Goal: Task Accomplishment & Management: Use online tool/utility

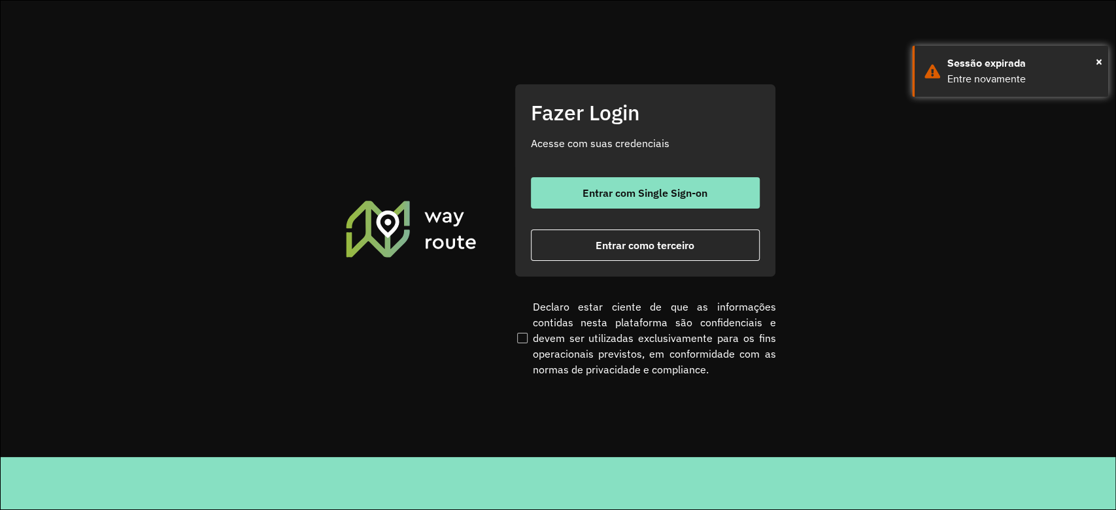
click at [651, 180] on button "Entrar com Single Sign-on" at bounding box center [645, 192] width 229 height 31
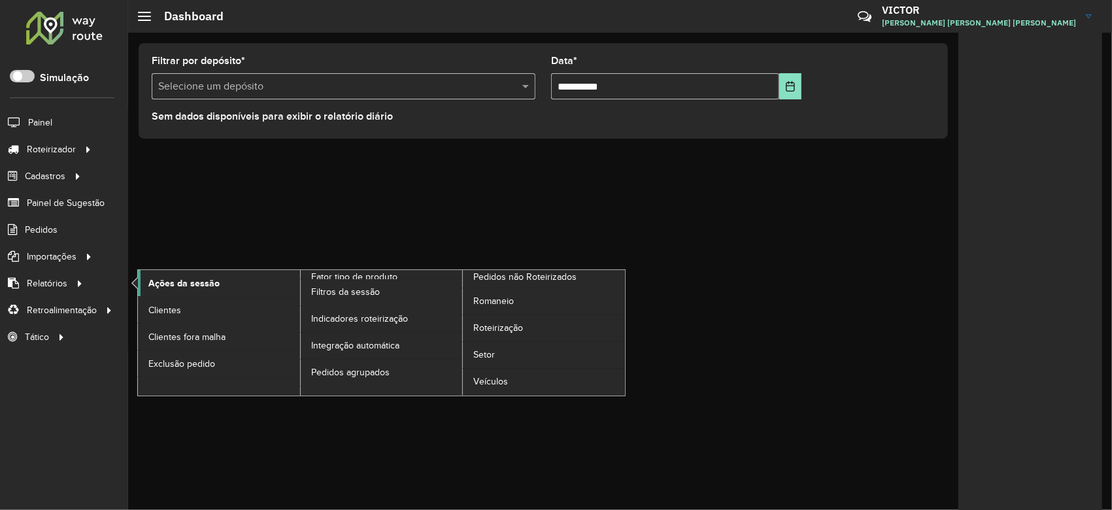
click at [183, 280] on span "Ações da sessão" at bounding box center [183, 283] width 71 height 14
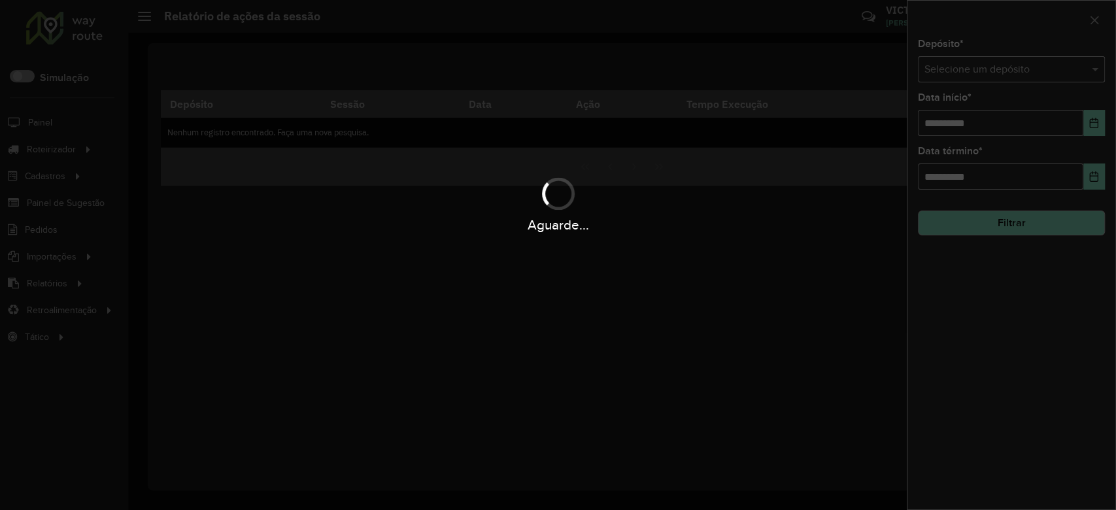
click at [978, 69] on hb-app "Aguarde... Pop-up bloqueado! Seu navegador bloqueou automáticamente a abertura …" at bounding box center [558, 255] width 1116 height 510
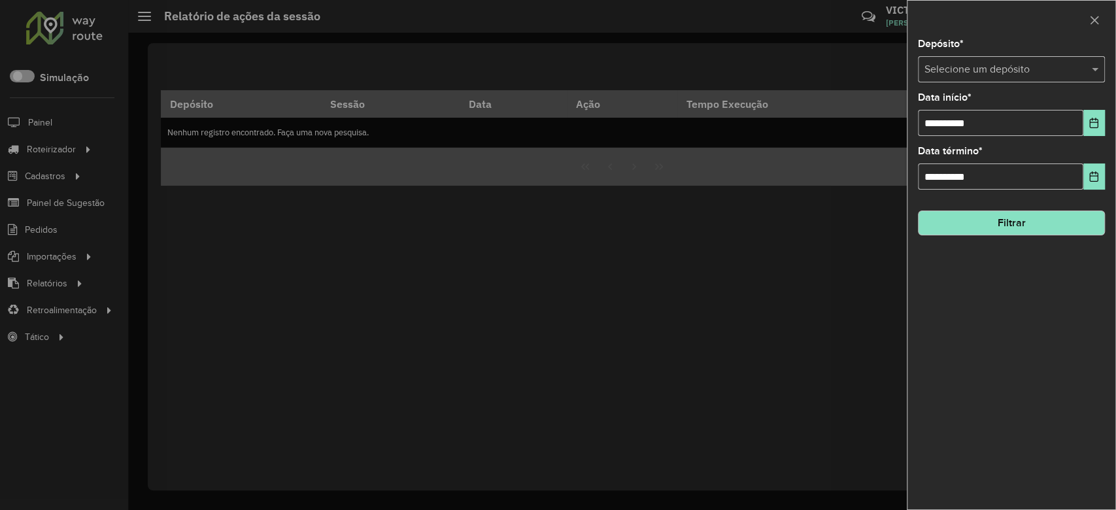
click at [978, 70] on input "text" at bounding box center [998, 70] width 148 height 16
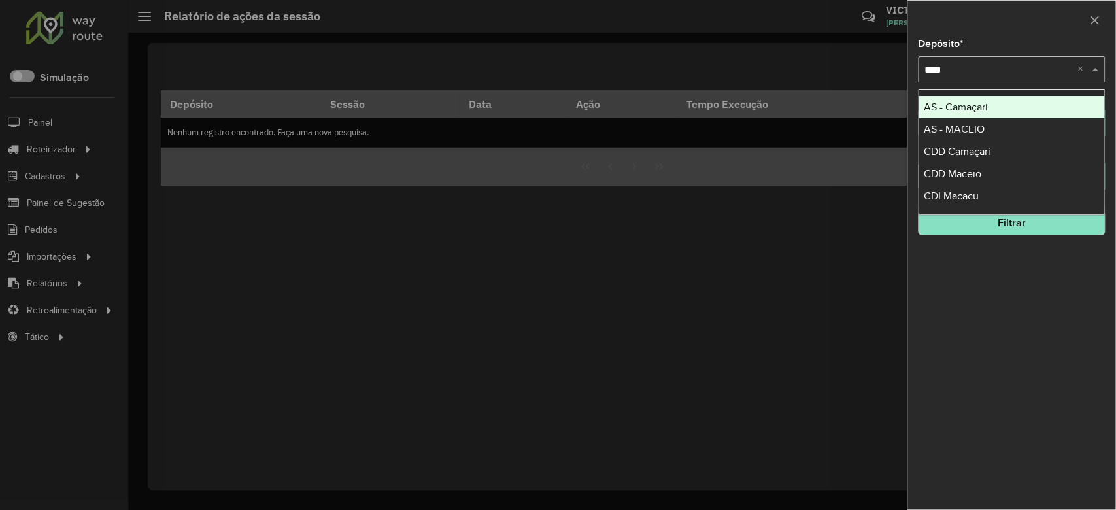
type input "*****"
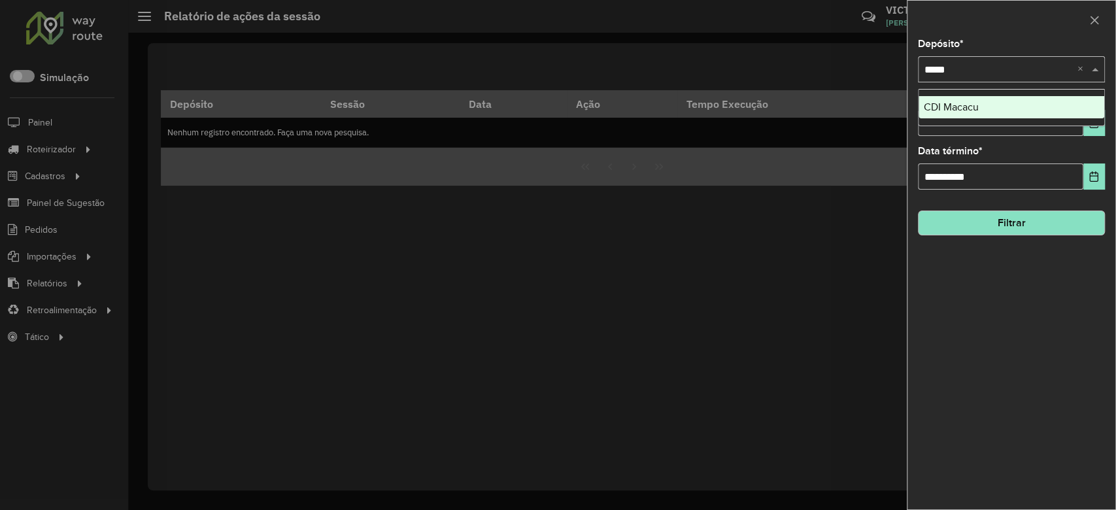
click at [980, 109] on div "CDI Macacu" at bounding box center [1011, 107] width 186 height 22
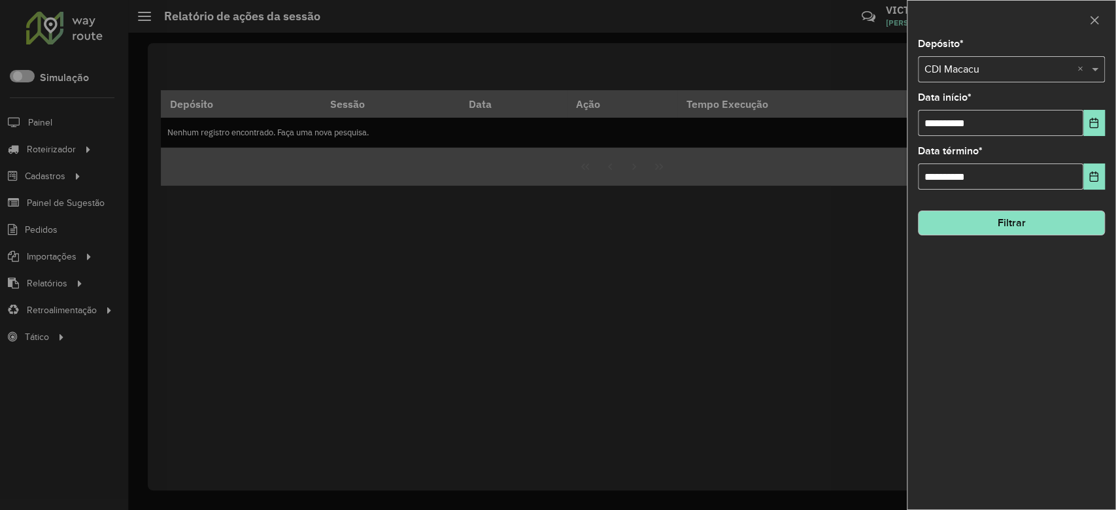
click at [1050, 229] on button "Filtrar" at bounding box center [1011, 222] width 187 height 25
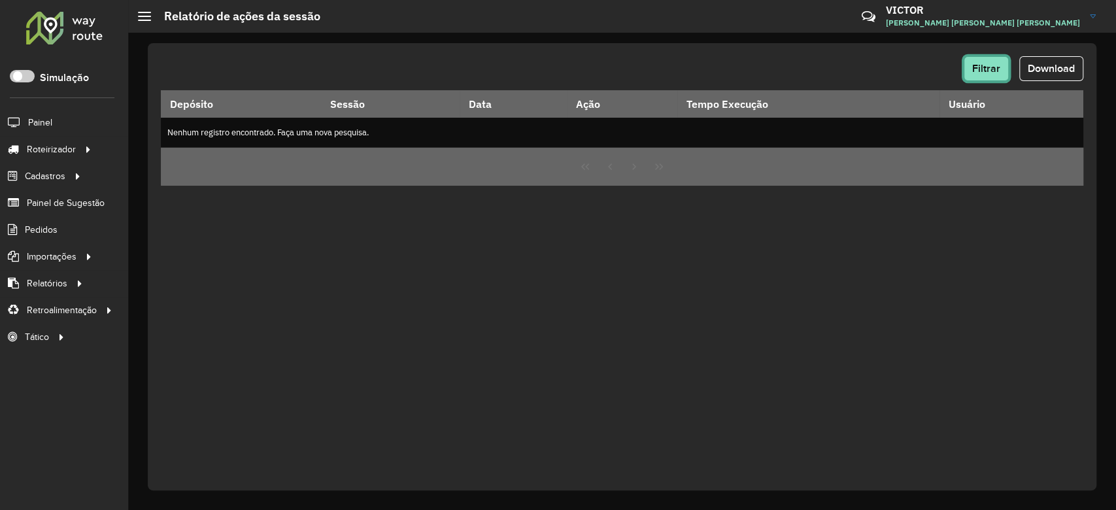
click at [976, 73] on span "Filtrar" at bounding box center [986, 68] width 28 height 11
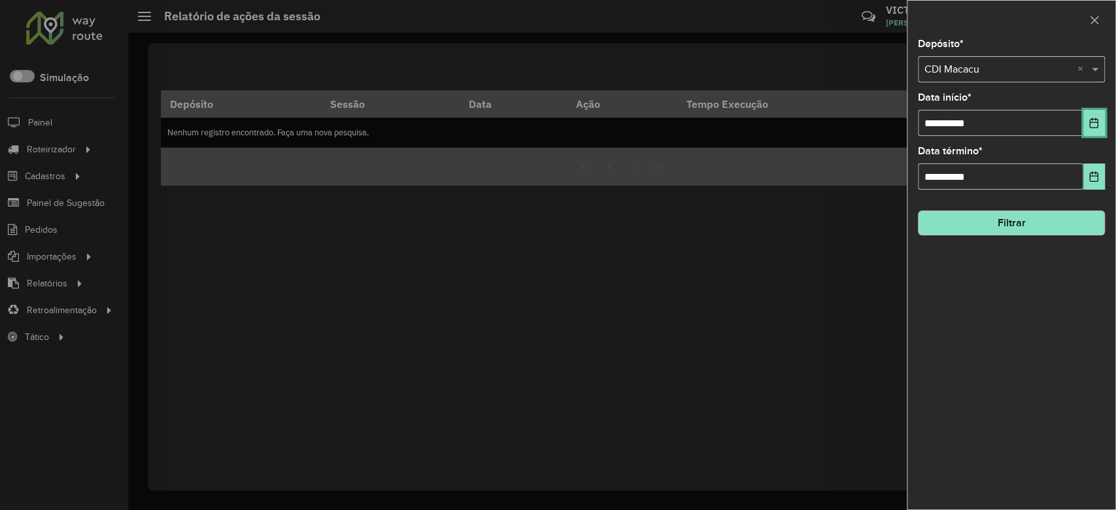
click at [1092, 123] on icon "Choose Date" at bounding box center [1093, 123] width 10 height 10
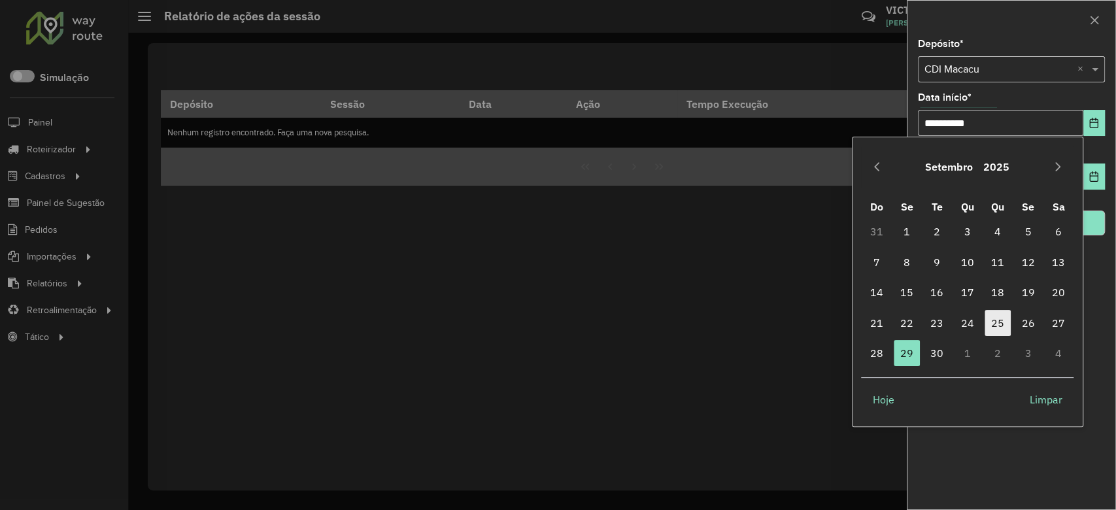
click at [993, 331] on span "25" at bounding box center [997, 323] width 26 height 26
type input "**********"
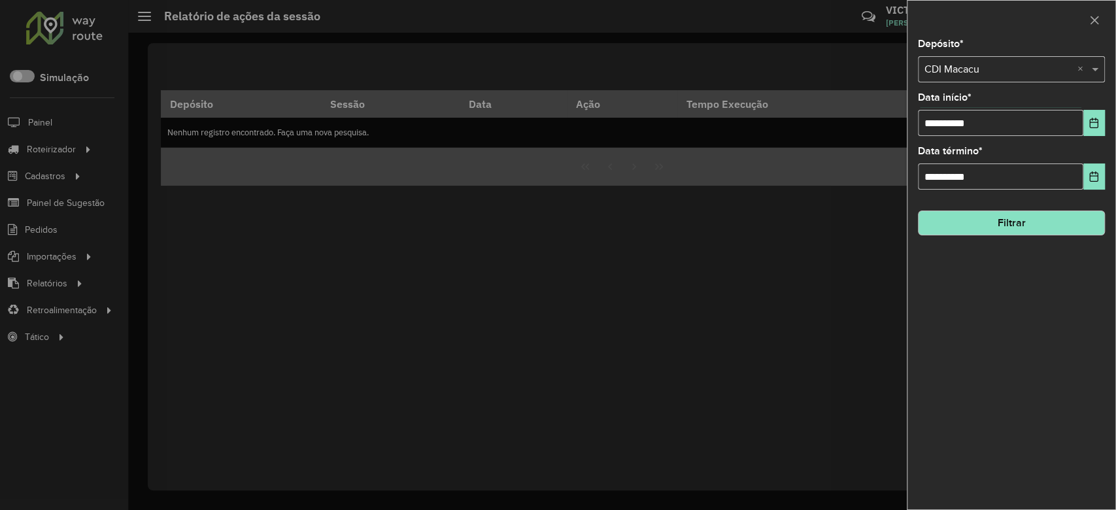
click at [1058, 211] on button "Filtrar" at bounding box center [1011, 222] width 187 height 25
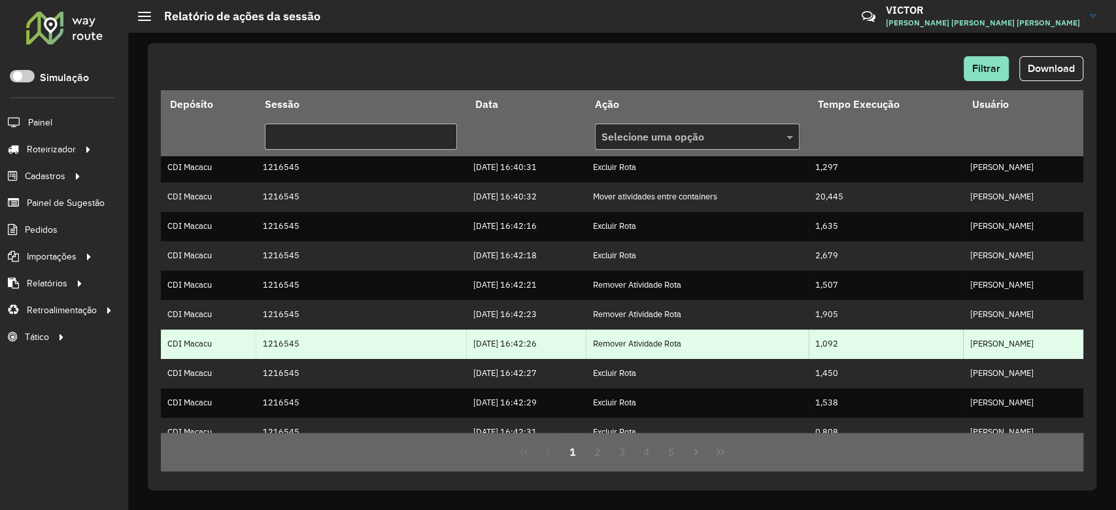
scroll to position [311, 0]
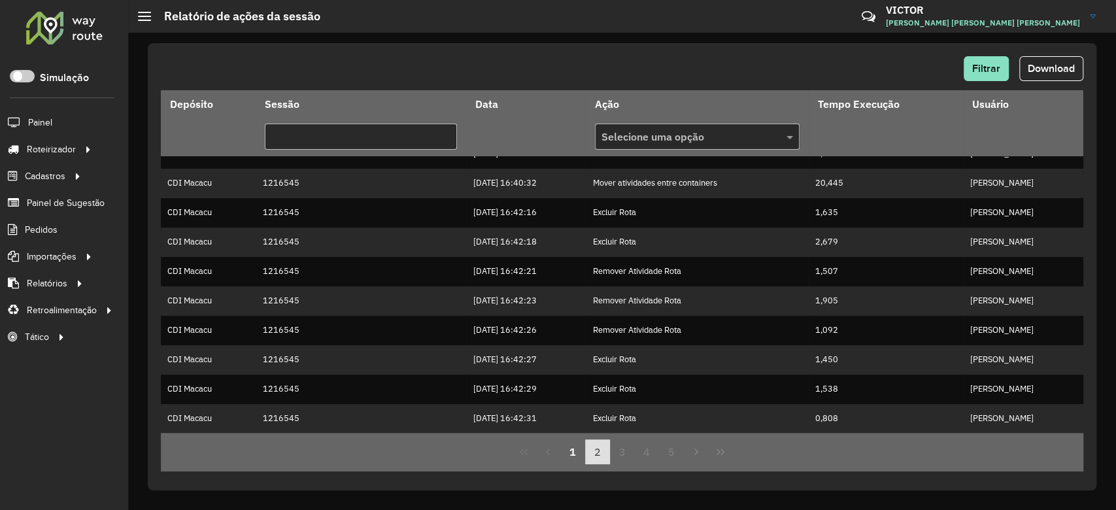
click at [586, 463] on button "2" at bounding box center [597, 451] width 25 height 25
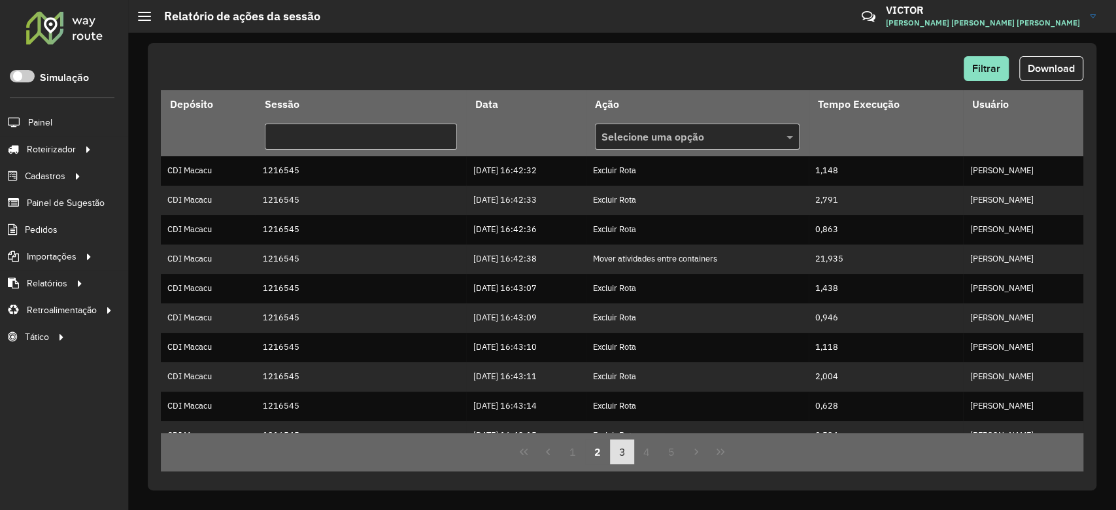
click at [622, 450] on button "3" at bounding box center [622, 451] width 25 height 25
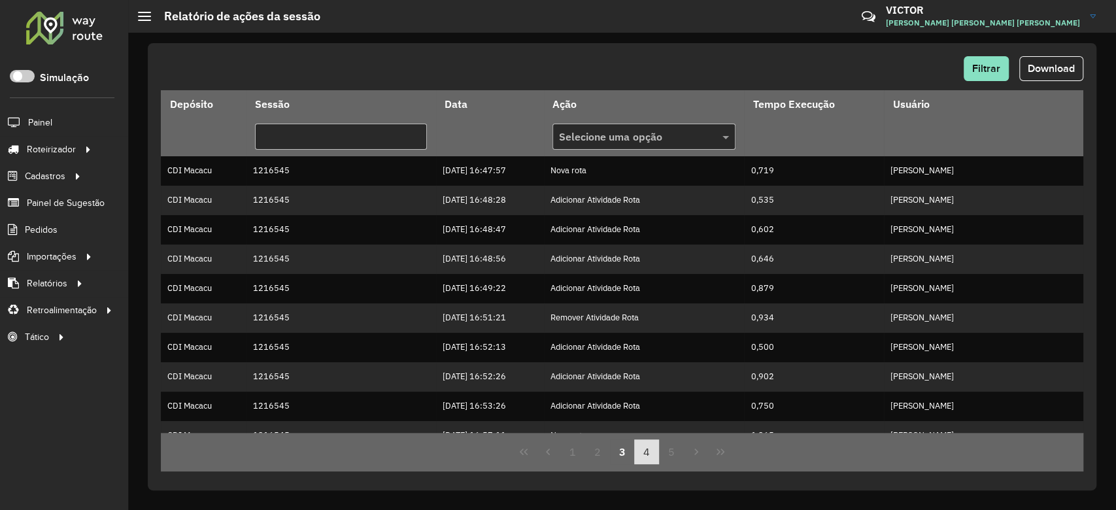
click at [641, 449] on button "4" at bounding box center [646, 451] width 25 height 25
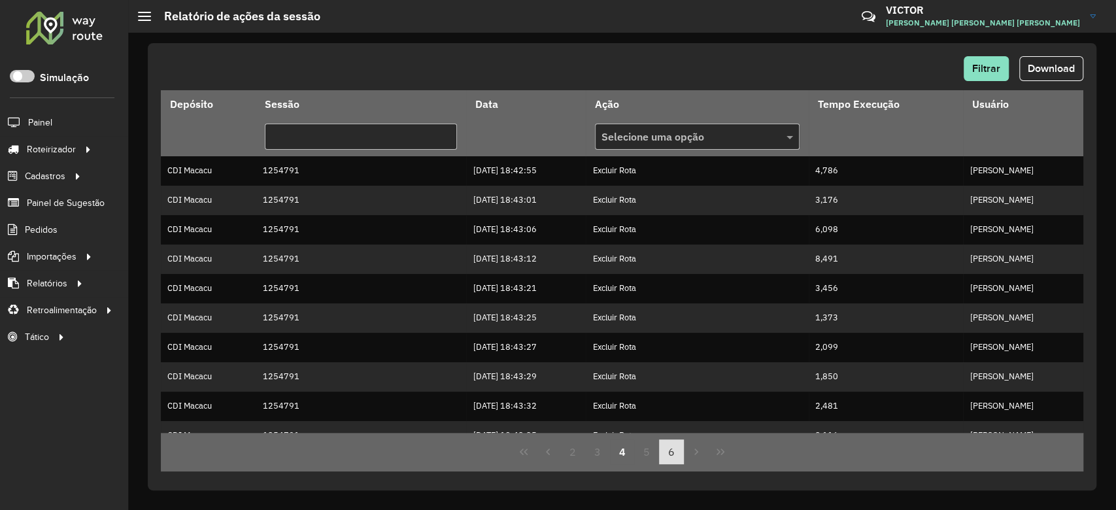
click at [642, 452] on button "5" at bounding box center [646, 451] width 25 height 25
click at [664, 446] on button "7" at bounding box center [671, 451] width 25 height 25
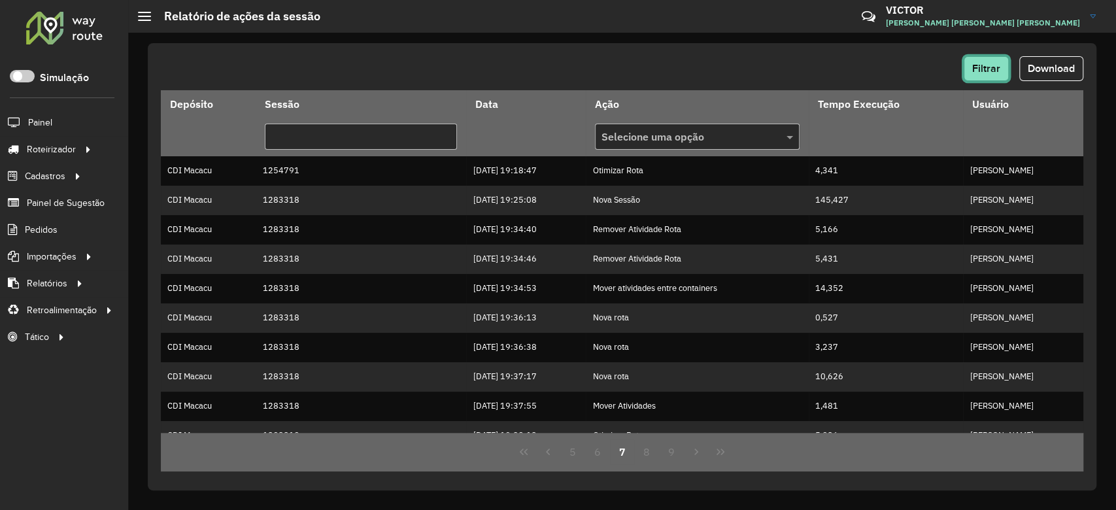
click at [969, 61] on button "Filtrar" at bounding box center [985, 68] width 45 height 25
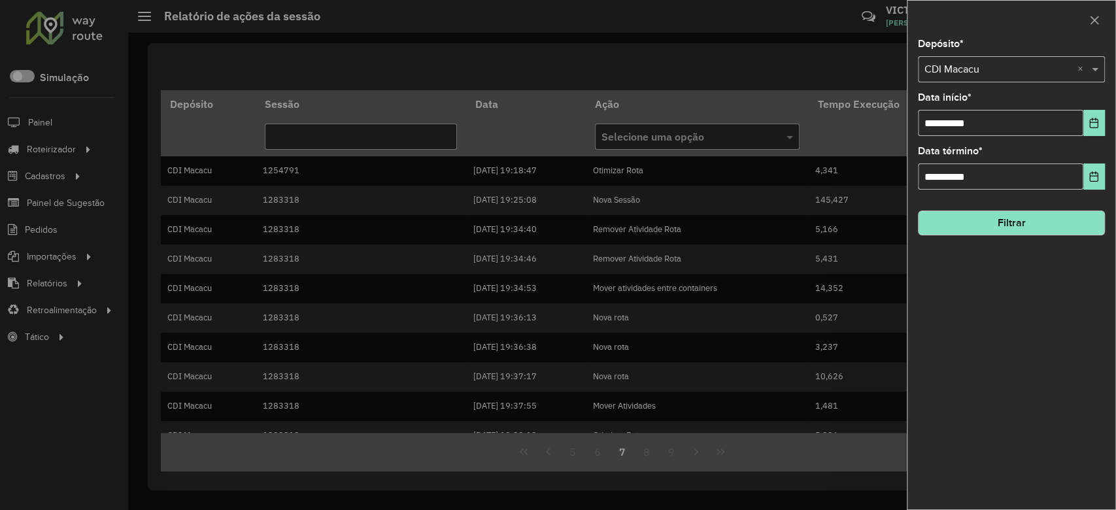
click at [998, 65] on input "text" at bounding box center [998, 70] width 148 height 16
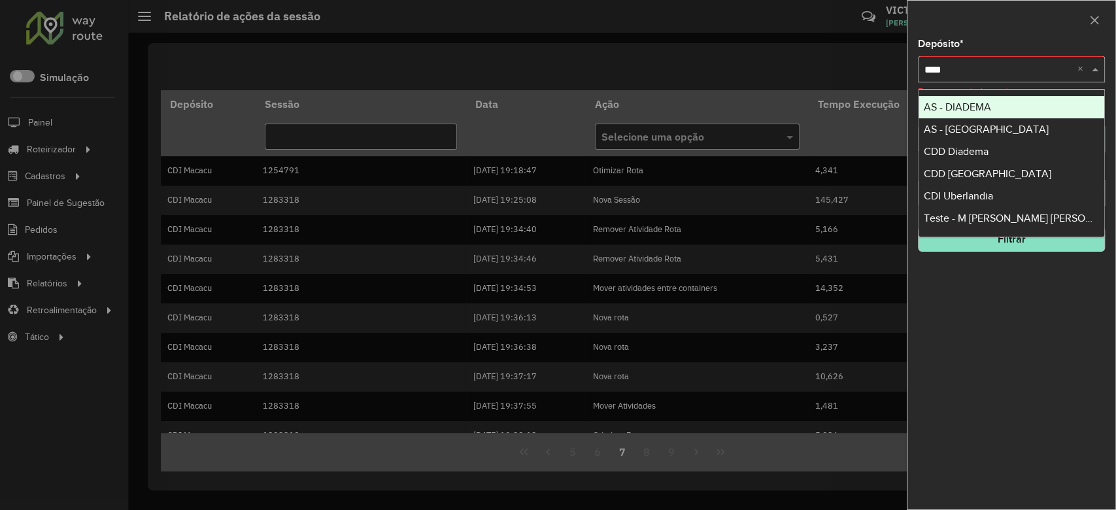
type input "*****"
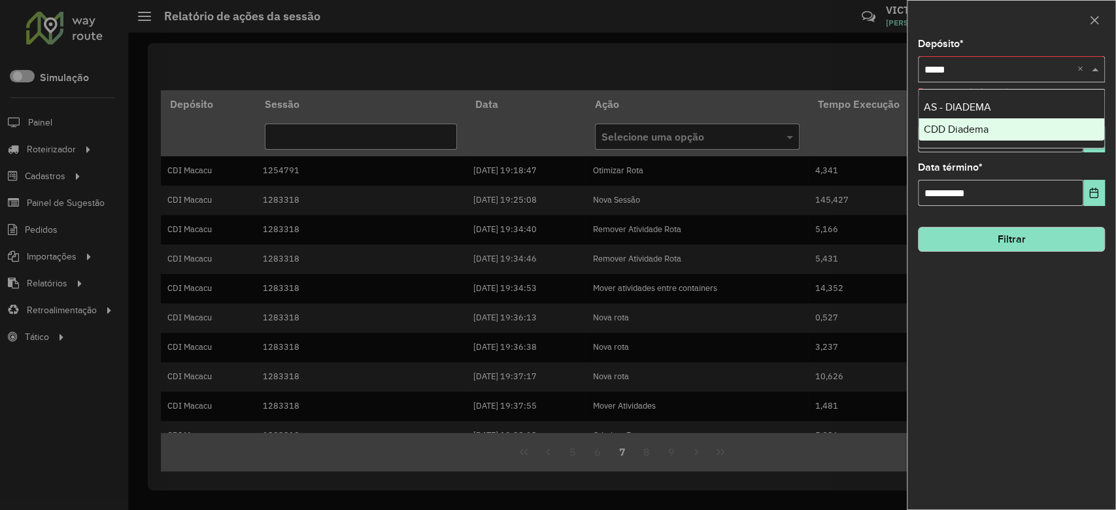
click at [1032, 125] on div "CDD Diadema" at bounding box center [1011, 129] width 186 height 22
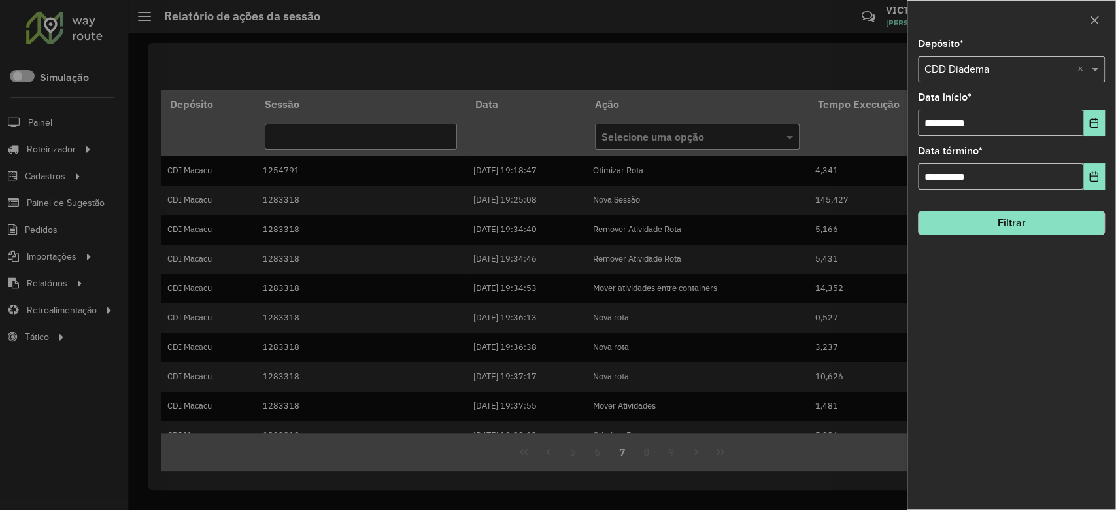
click at [990, 222] on button "Filtrar" at bounding box center [1011, 222] width 187 height 25
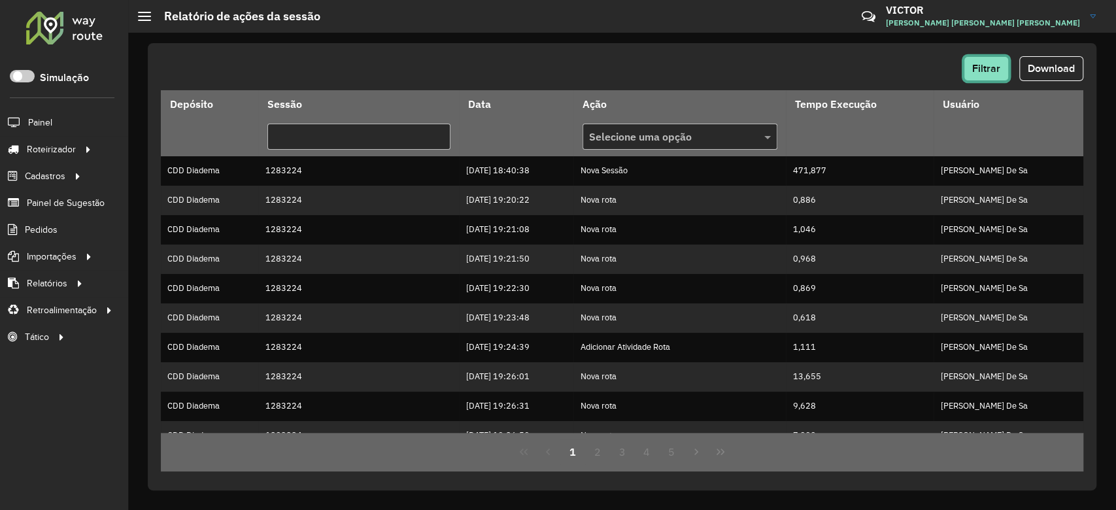
click at [984, 70] on span "Filtrar" at bounding box center [986, 68] width 28 height 11
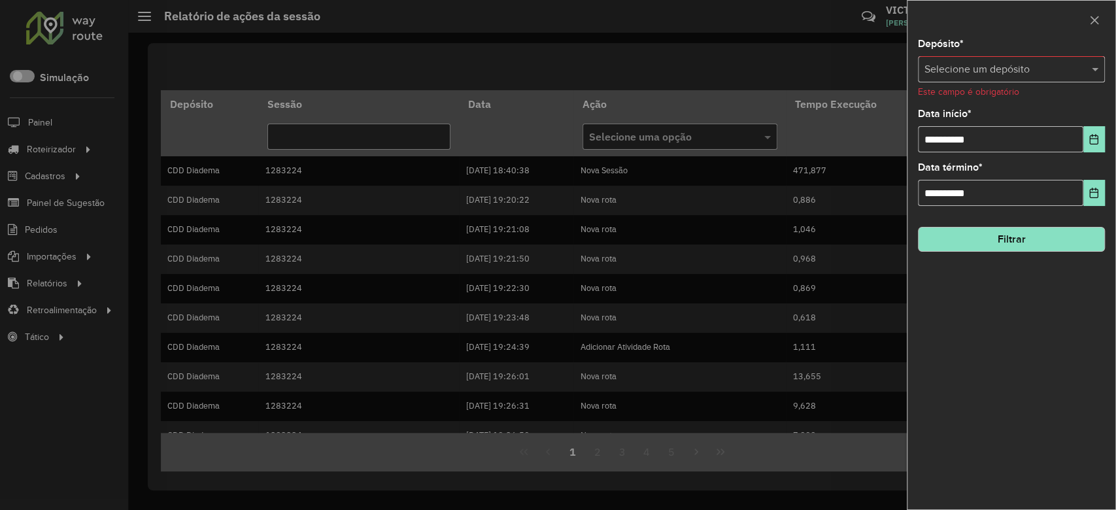
click at [973, 69] on input "text" at bounding box center [998, 70] width 148 height 16
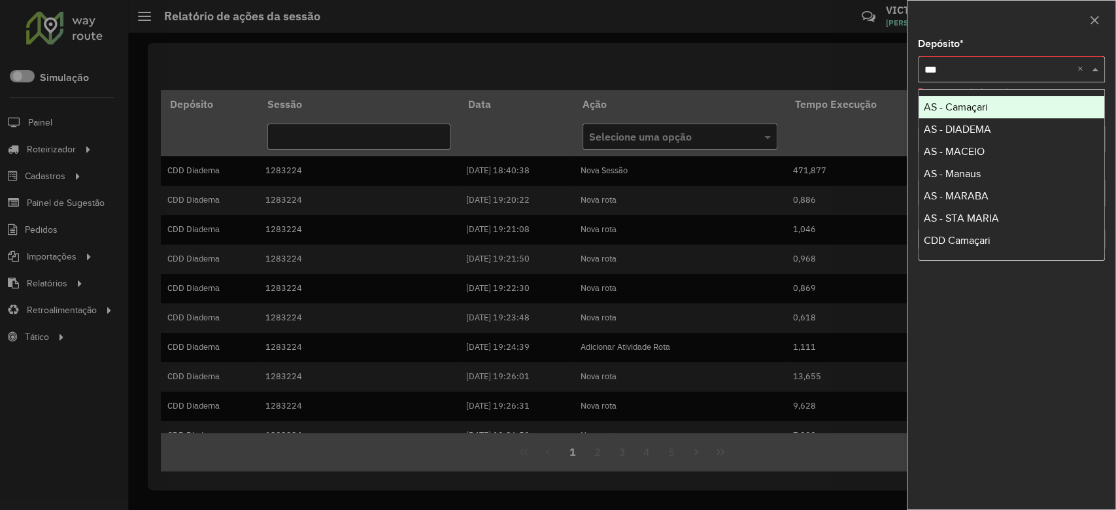
type input "****"
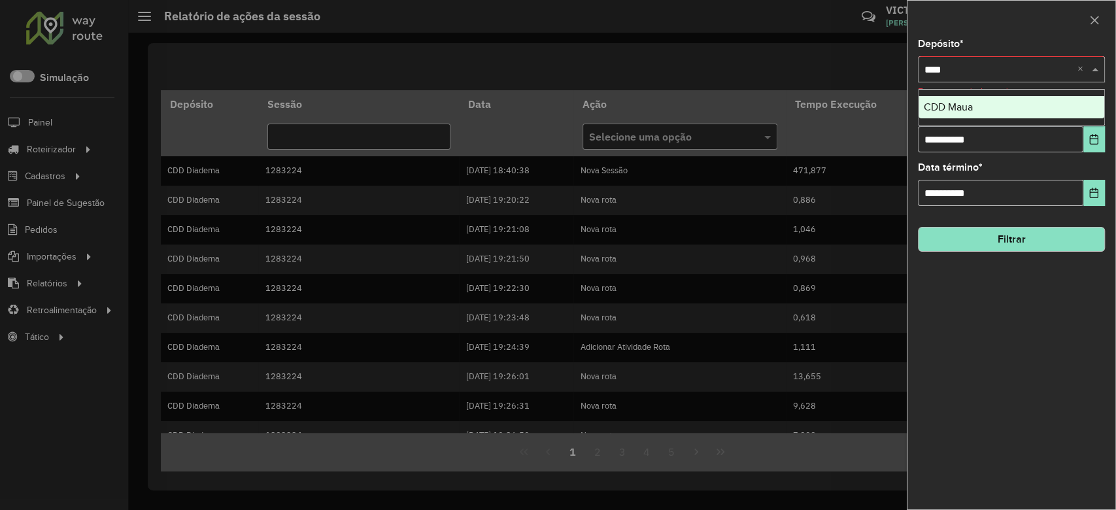
click at [988, 109] on div "CDD Maua" at bounding box center [1011, 107] width 186 height 22
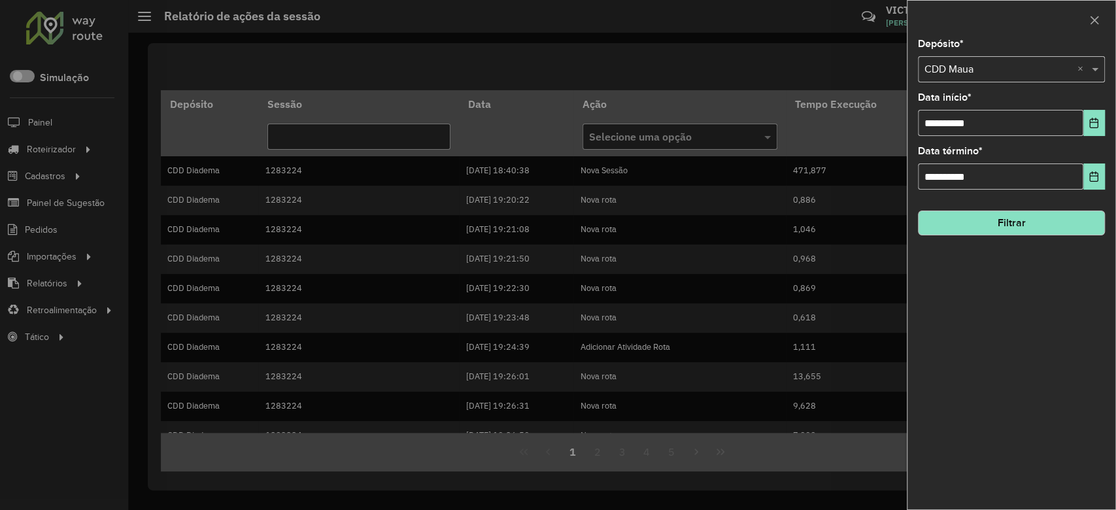
click at [1014, 230] on button "Filtrar" at bounding box center [1011, 222] width 187 height 25
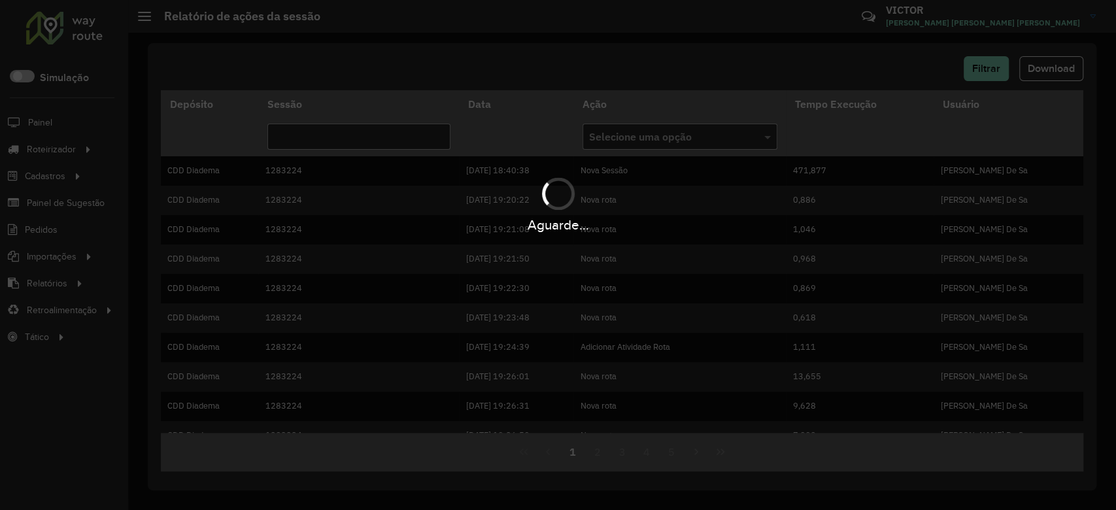
click at [690, 65] on div "Aguarde..." at bounding box center [558, 255] width 1116 height 510
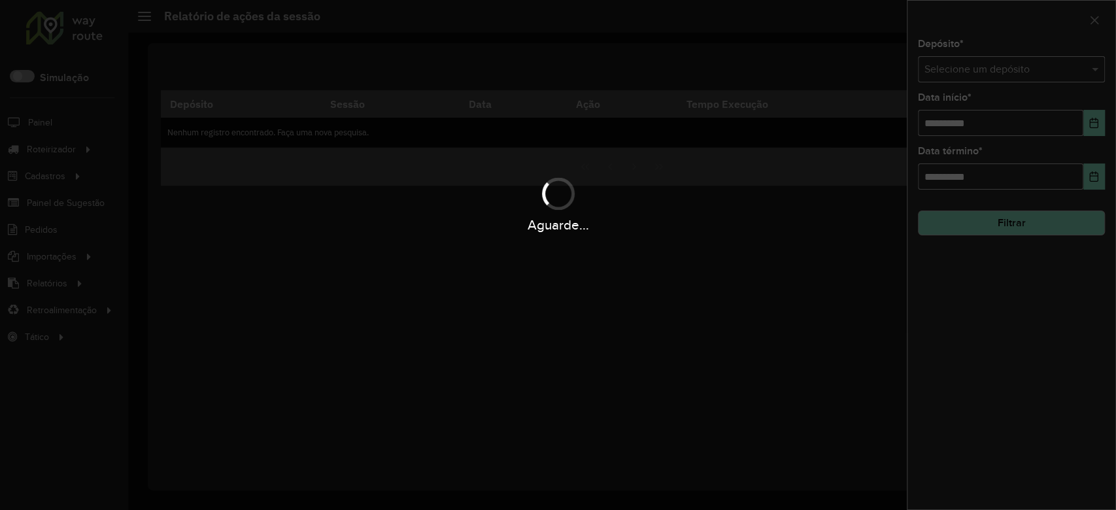
click at [975, 69] on div "Aguarde..." at bounding box center [558, 255] width 1116 height 510
click at [779, 376] on div "Aguarde..." at bounding box center [558, 255] width 1116 height 510
click at [711, 385] on div "Aguarde..." at bounding box center [558, 255] width 1116 height 510
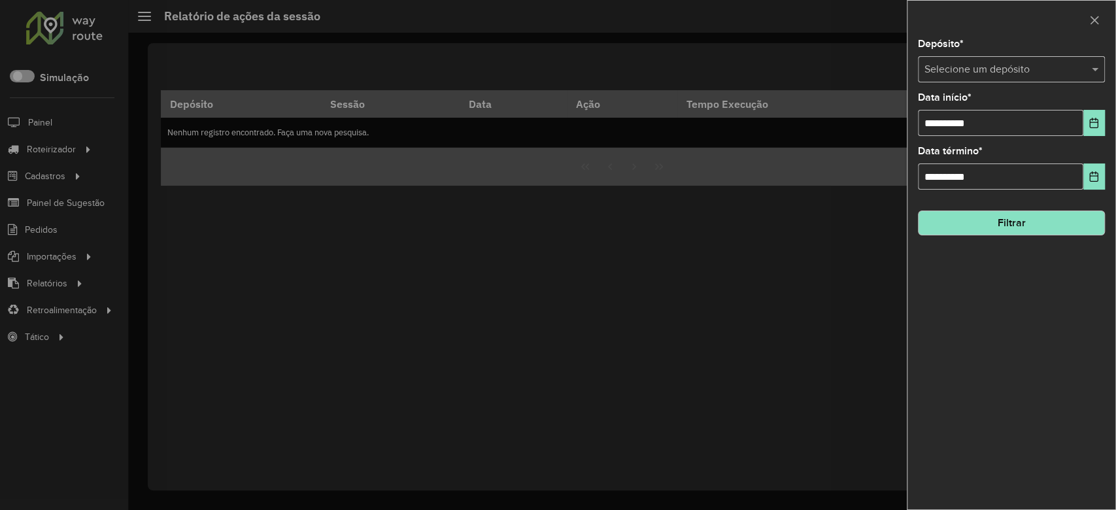
click at [933, 66] on input "text" at bounding box center [998, 70] width 148 height 16
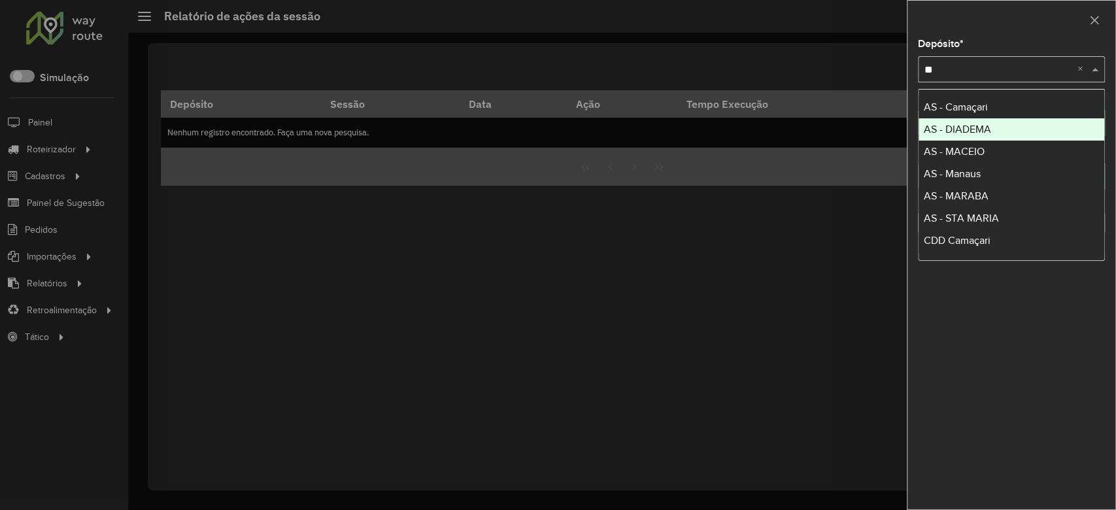
type input "***"
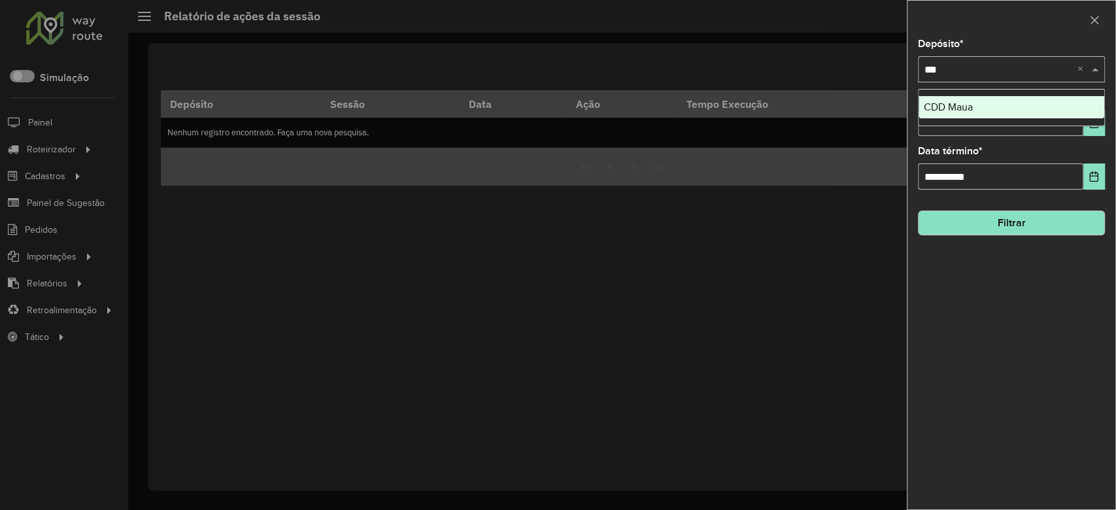
click at [958, 100] on div "CDD Maua" at bounding box center [1011, 107] width 186 height 22
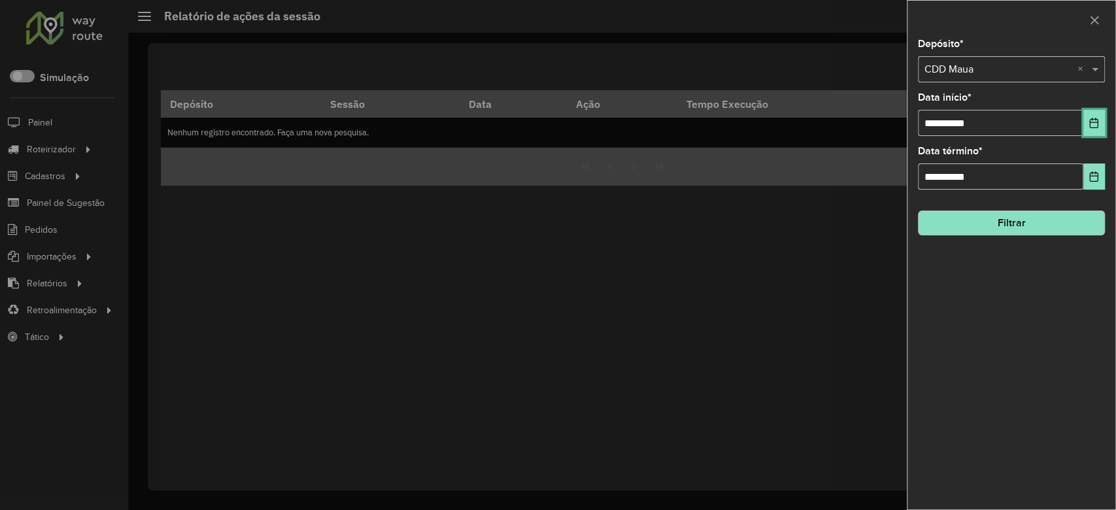
click at [1103, 123] on button "Choose Date" at bounding box center [1094, 123] width 22 height 26
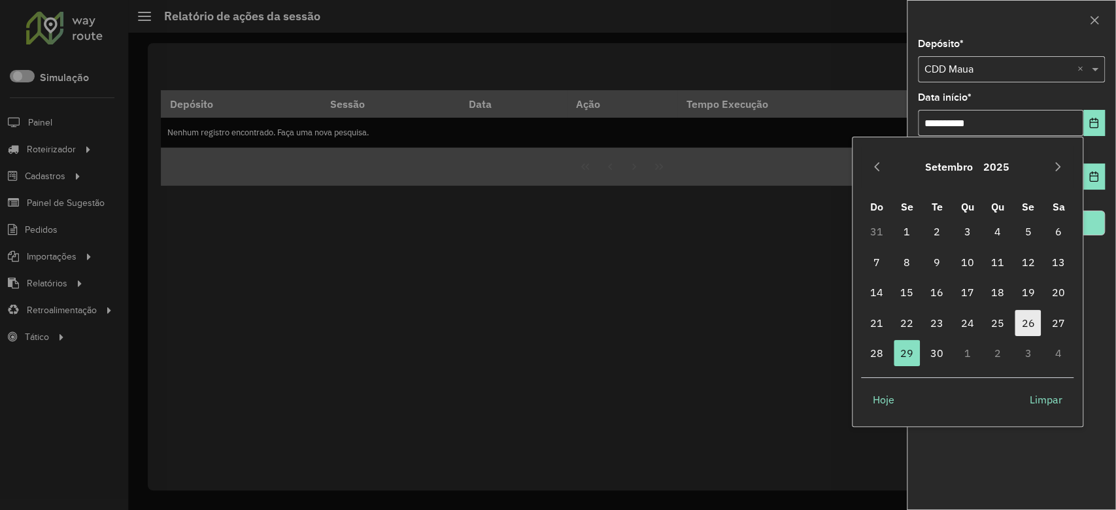
click at [1021, 330] on span "26" at bounding box center [1027, 323] width 26 height 26
type input "**********"
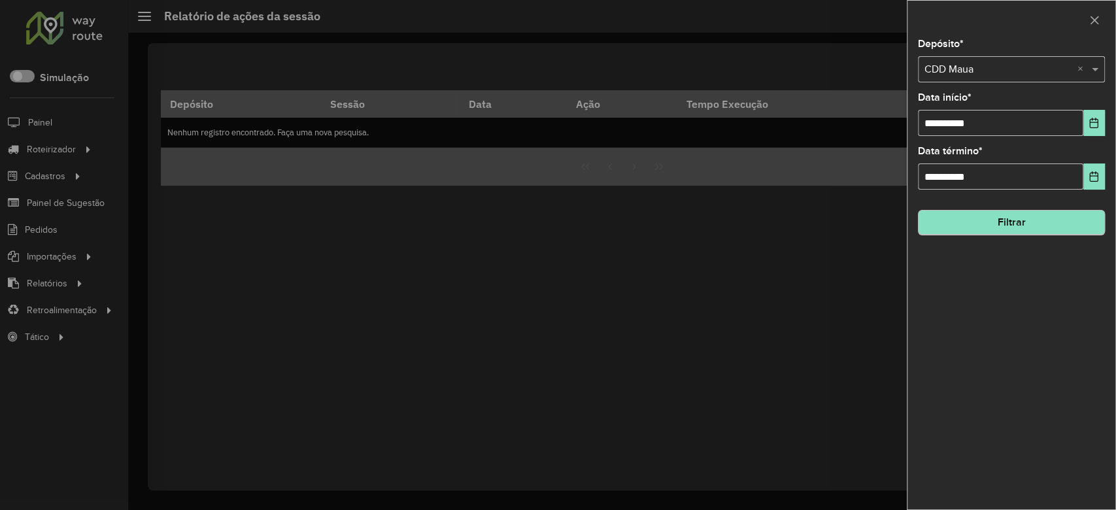
click at [1051, 235] on div "**********" at bounding box center [1011, 274] width 208 height 470
click at [1047, 232] on button "Filtrar" at bounding box center [1011, 222] width 187 height 25
